Goal: Information Seeking & Learning: Find specific fact

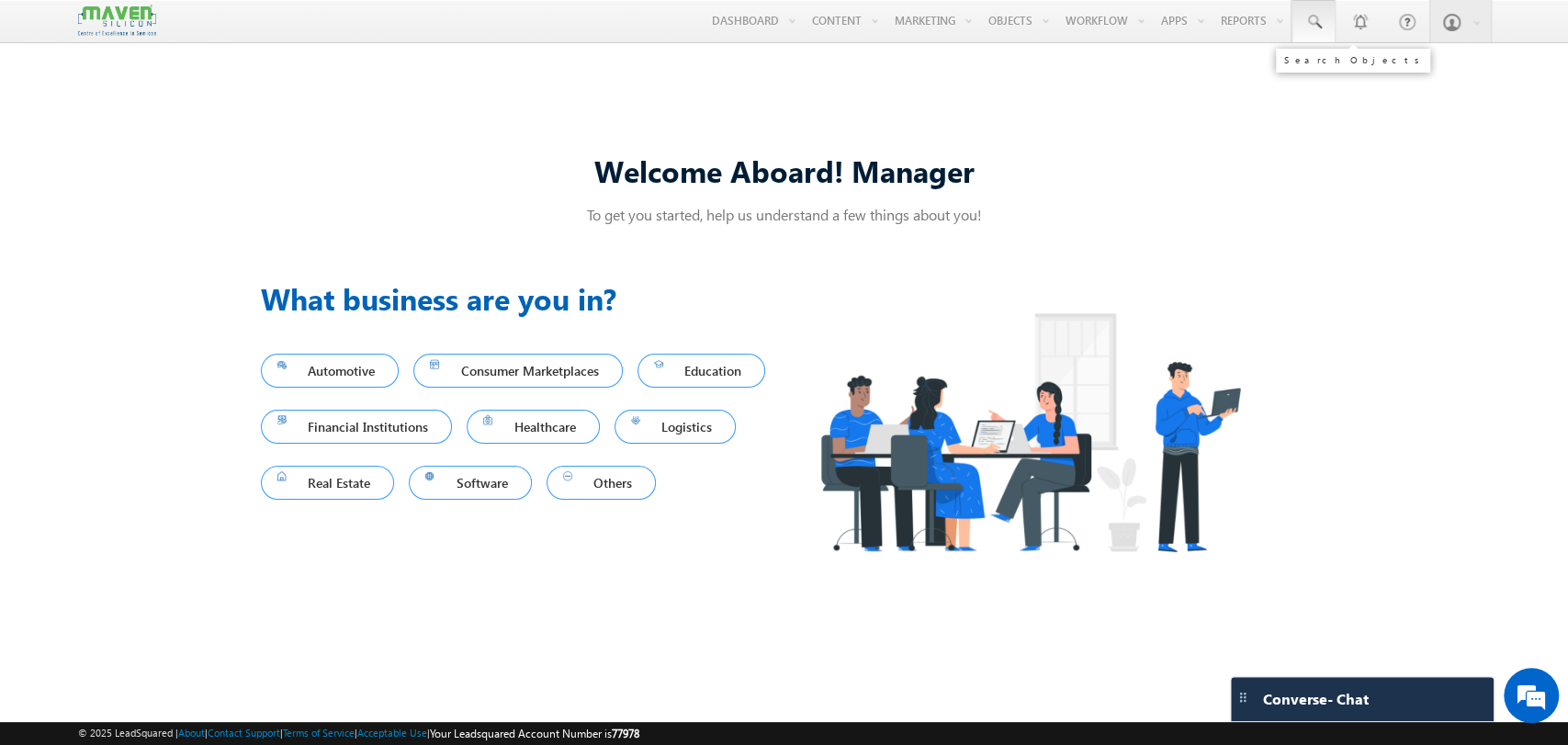
click at [1307, 23] on span at bounding box center [1313, 21] width 19 height 19
paste input "91199 23119"
click at [1342, 75] on input "91199 23119" at bounding box center [1425, 71] width 249 height 22
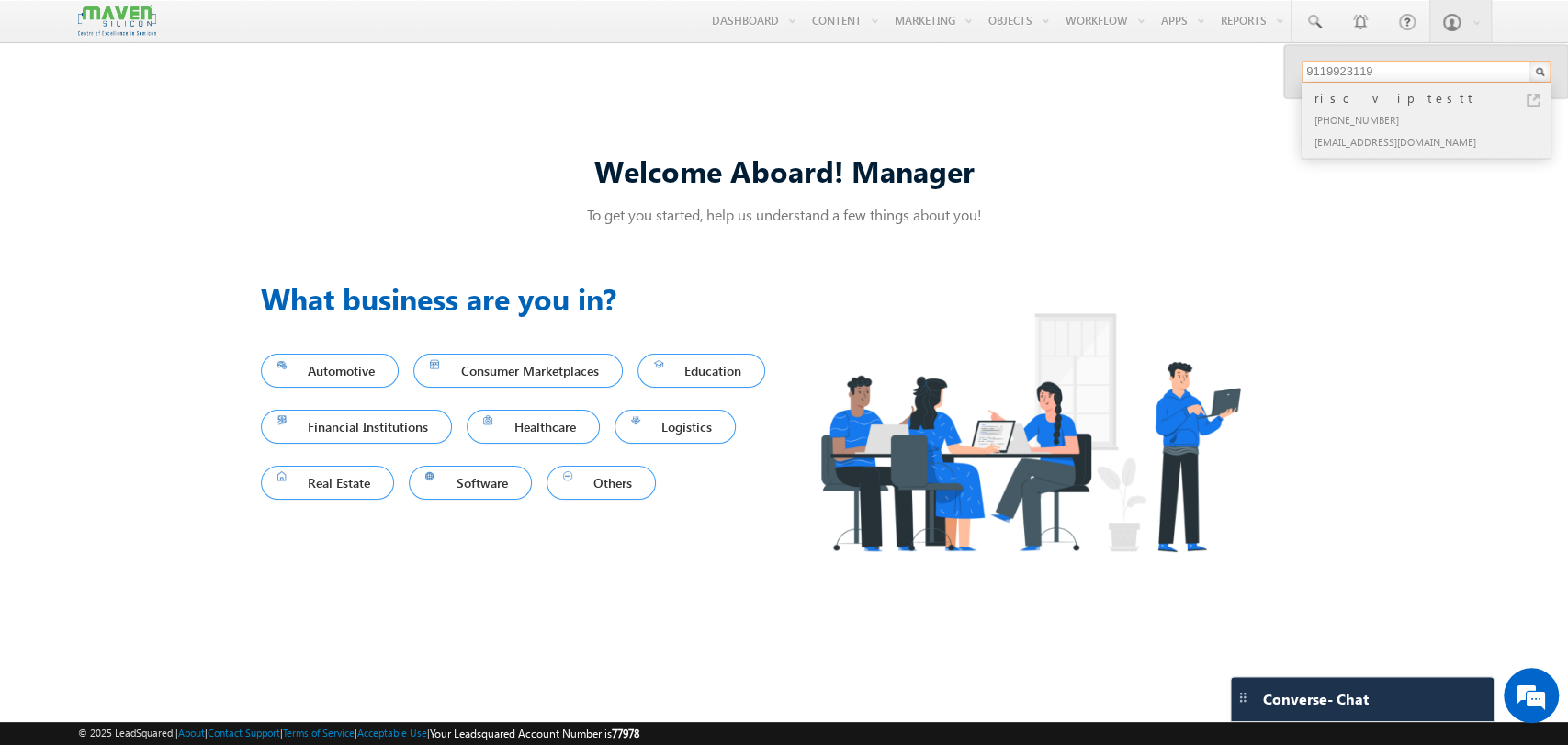
type input "9119923119"
click at [1388, 111] on div "[PHONE_NUMBER]" at bounding box center [1434, 119] width 246 height 22
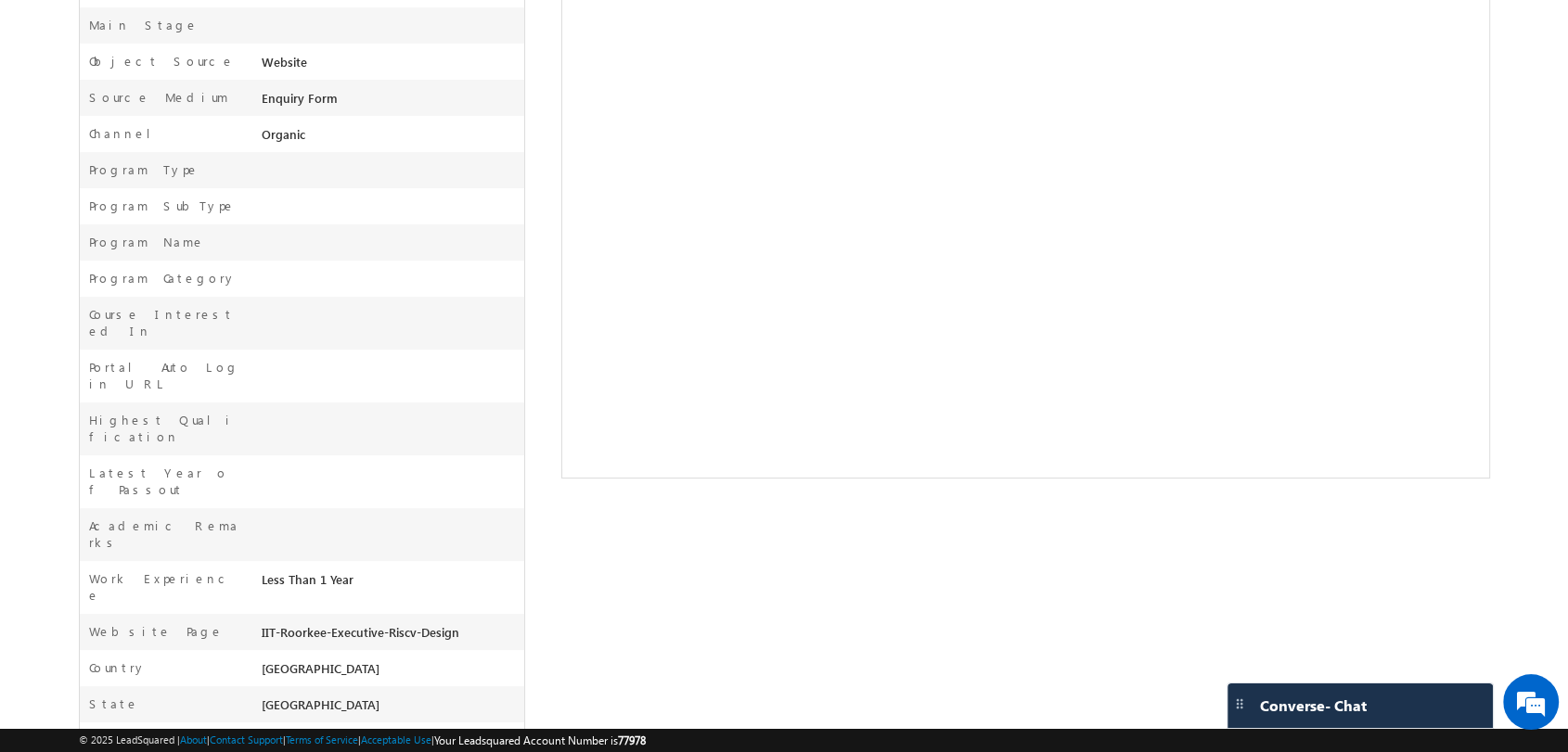
drag, startPoint x: 273, startPoint y: 536, endPoint x: 557, endPoint y: 543, distance: 284.1
click at [557, 543] on div "risc v ip testt New Lead --" at bounding box center [784, 227] width 1411 height 1155
